Goal: Task Accomplishment & Management: Manage account settings

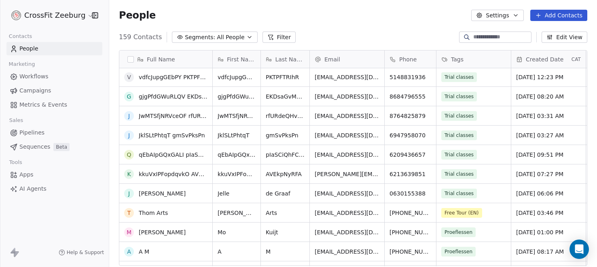
scroll to position [130, 0]
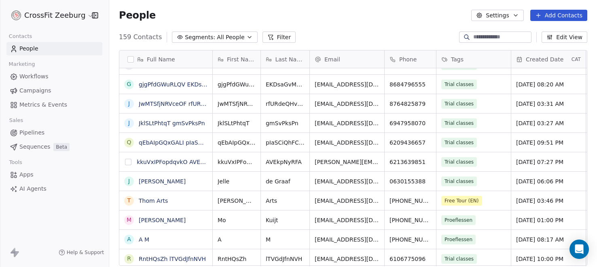
click at [127, 162] on button "grid" at bounding box center [128, 162] width 6 height 6
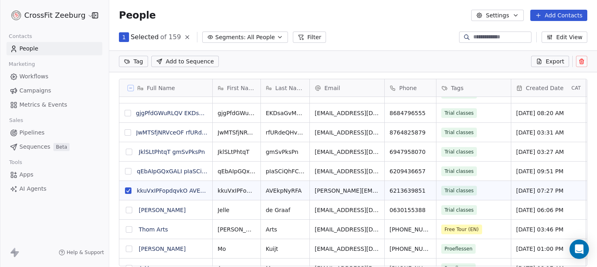
click at [128, 170] on button "grid" at bounding box center [128, 171] width 6 height 6
click at [131, 149] on button "grid" at bounding box center [129, 152] width 6 height 6
click at [128, 131] on button "grid" at bounding box center [128, 132] width 6 height 6
click at [129, 112] on button "grid" at bounding box center [128, 113] width 6 height 6
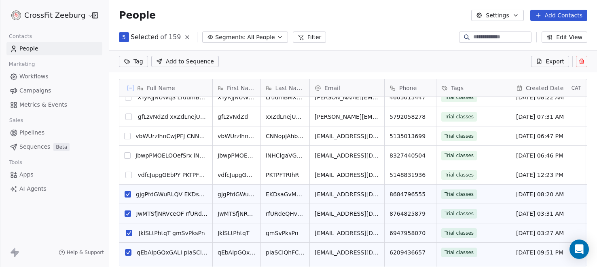
scroll to position [47, 0]
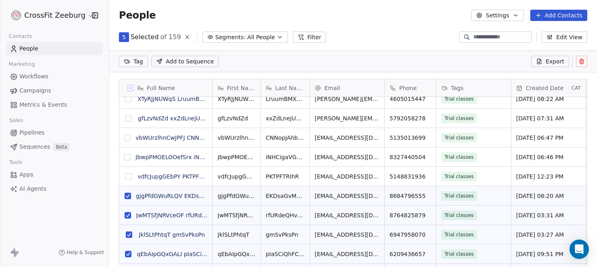
click at [127, 176] on button "grid" at bounding box center [128, 177] width 6 height 6
click at [126, 157] on button "grid" at bounding box center [127, 157] width 6 height 6
click at [126, 138] on button "grid" at bounding box center [127, 138] width 6 height 6
click at [129, 119] on button "grid" at bounding box center [128, 118] width 6 height 6
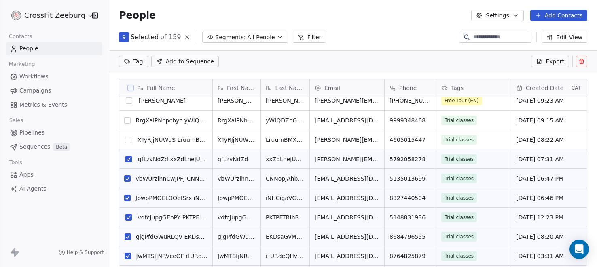
scroll to position [0, 0]
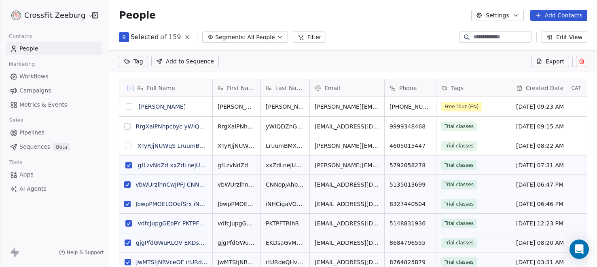
click at [130, 146] on button "grid" at bounding box center [128, 146] width 6 height 6
click at [129, 125] on button "grid" at bounding box center [127, 126] width 6 height 6
click at [580, 64] on icon at bounding box center [582, 62] width 4 height 4
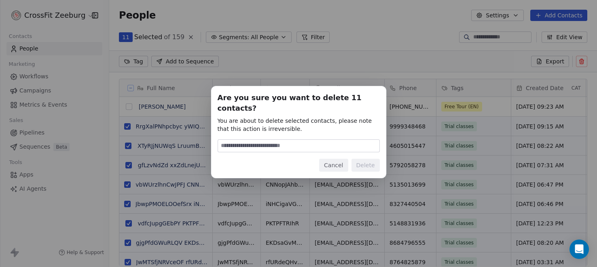
click at [286, 140] on input at bounding box center [298, 146] width 161 height 12
type input "******"
click at [365, 162] on button "Delete" at bounding box center [366, 165] width 28 height 13
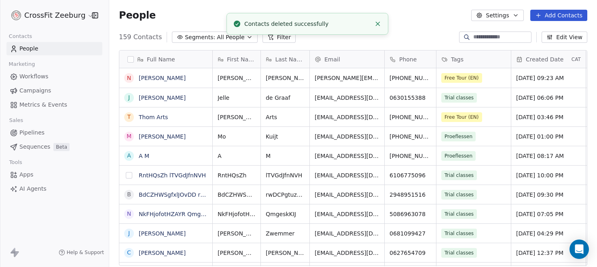
click at [127, 174] on button "grid" at bounding box center [129, 175] width 6 height 6
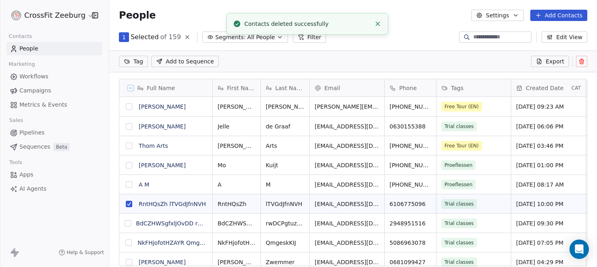
click at [127, 222] on button "grid" at bounding box center [128, 224] width 6 height 6
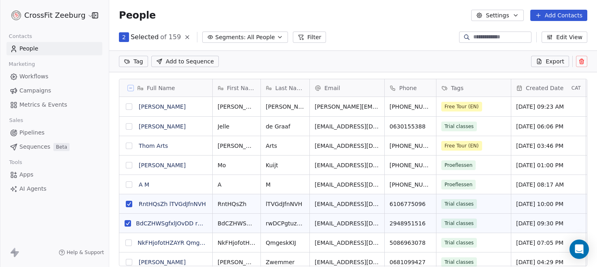
click at [126, 242] on button "grid" at bounding box center [128, 243] width 6 height 6
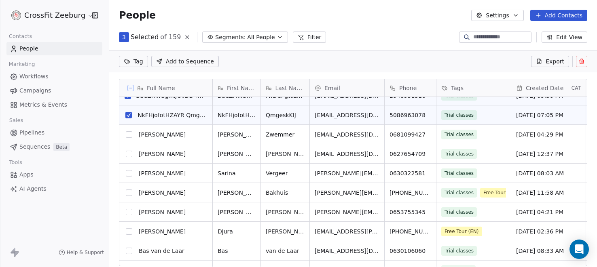
scroll to position [0, 0]
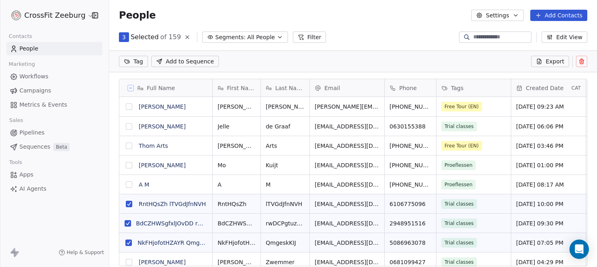
click at [581, 63] on icon at bounding box center [582, 61] width 6 height 6
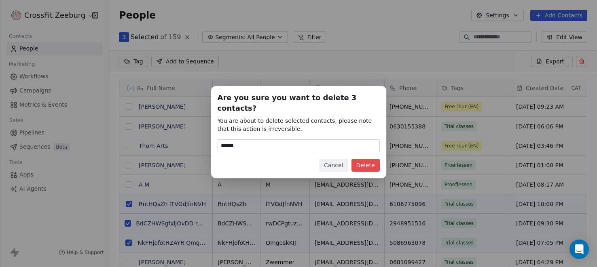
click at [365, 159] on button "Delete" at bounding box center [366, 165] width 28 height 13
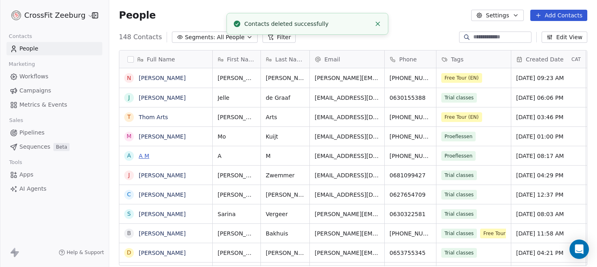
click at [142, 156] on link "A M" at bounding box center [144, 156] width 11 height 6
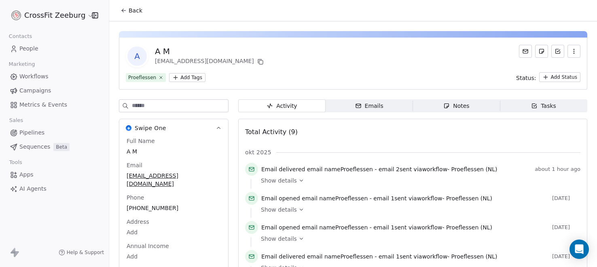
click at [53, 48] on link "People" at bounding box center [54, 48] width 96 height 13
